Goal: Task Accomplishment & Management: Manage account settings

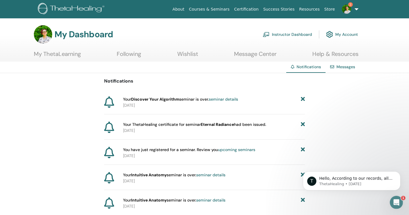
click at [223, 100] on link "seminar details" at bounding box center [223, 99] width 29 height 5
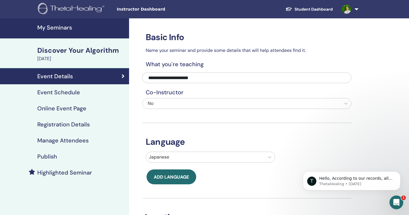
click at [67, 28] on h4 "My Seminars" at bounding box center [81, 27] width 88 height 7
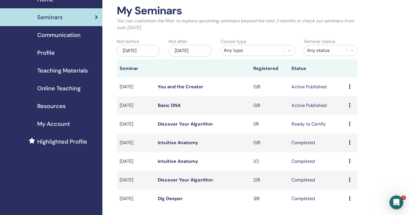
click at [350, 125] on icon at bounding box center [350, 124] width 2 height 5
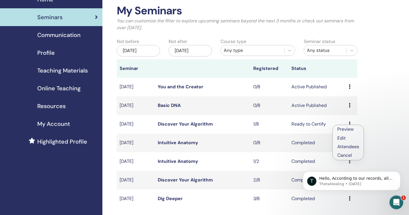
click at [349, 147] on link "Attendees" at bounding box center [348, 147] width 22 height 6
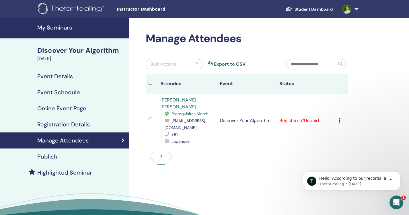
click at [340, 118] on icon at bounding box center [340, 120] width 2 height 5
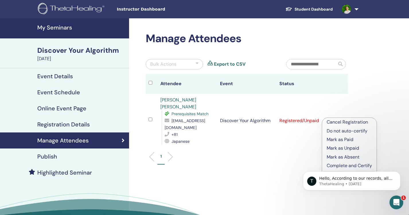
click at [359, 166] on body "T Hello, According to our records, all of the information that you requested to…" at bounding box center [352, 180] width 110 height 36
click at [344, 165] on body "T Hello, According to our records, all of the information that you requested to…" at bounding box center [352, 180] width 110 height 36
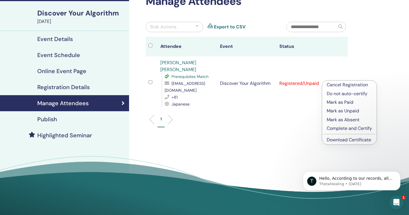
scroll to position [44, 0]
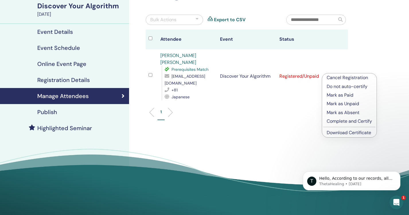
click at [346, 122] on p "Complete and Certify" at bounding box center [349, 121] width 45 height 7
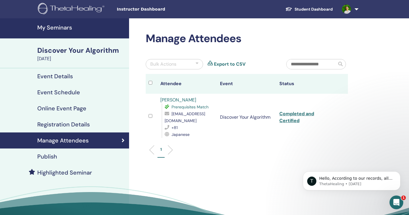
click at [394, 200] on icon "Open Intercom Messenger" at bounding box center [396, 202] width 9 height 9
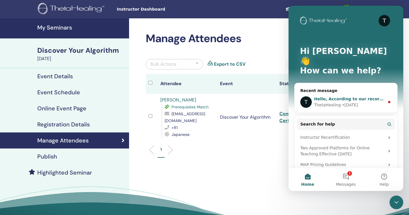
click at [344, 91] on div "T Hello, According to our records, all of the information that you requested to…" at bounding box center [346, 101] width 103 height 21
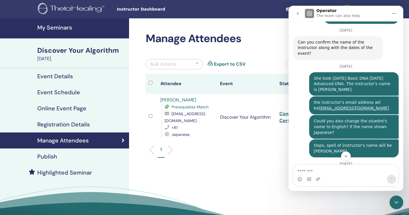
scroll to position [753, 0]
